Goal: Communication & Community: Ask a question

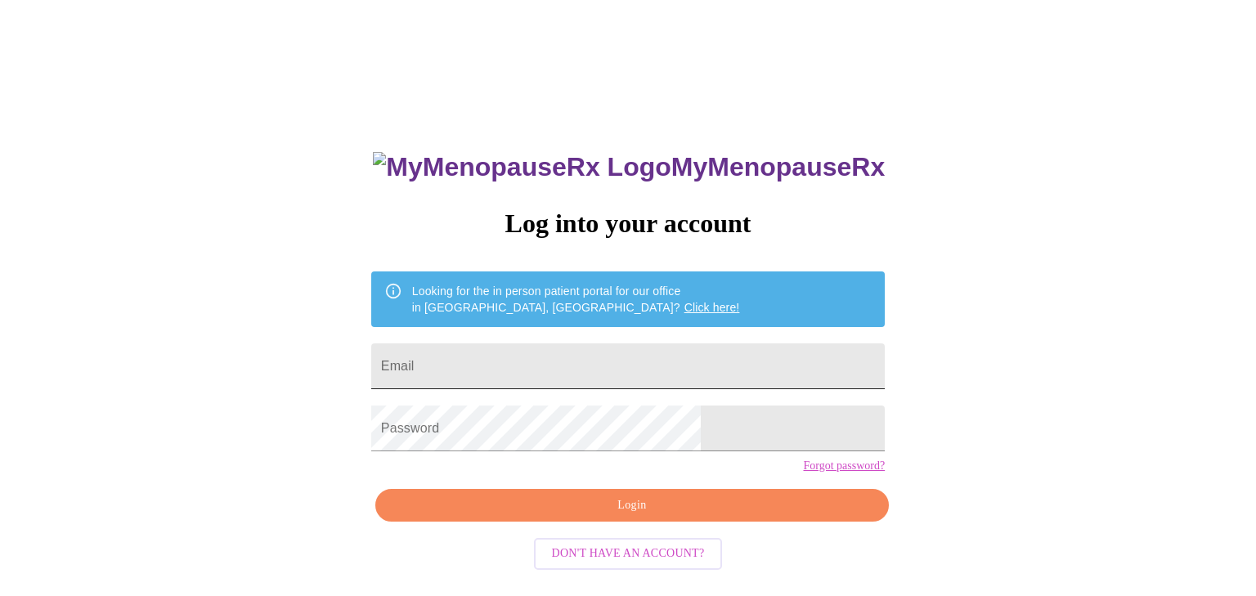
click at [700, 348] on input "Email" at bounding box center [628, 366] width 514 height 46
type input "[EMAIL_ADDRESS][DOMAIN_NAME]"
click at [646, 516] on span "Login" at bounding box center [632, 506] width 476 height 20
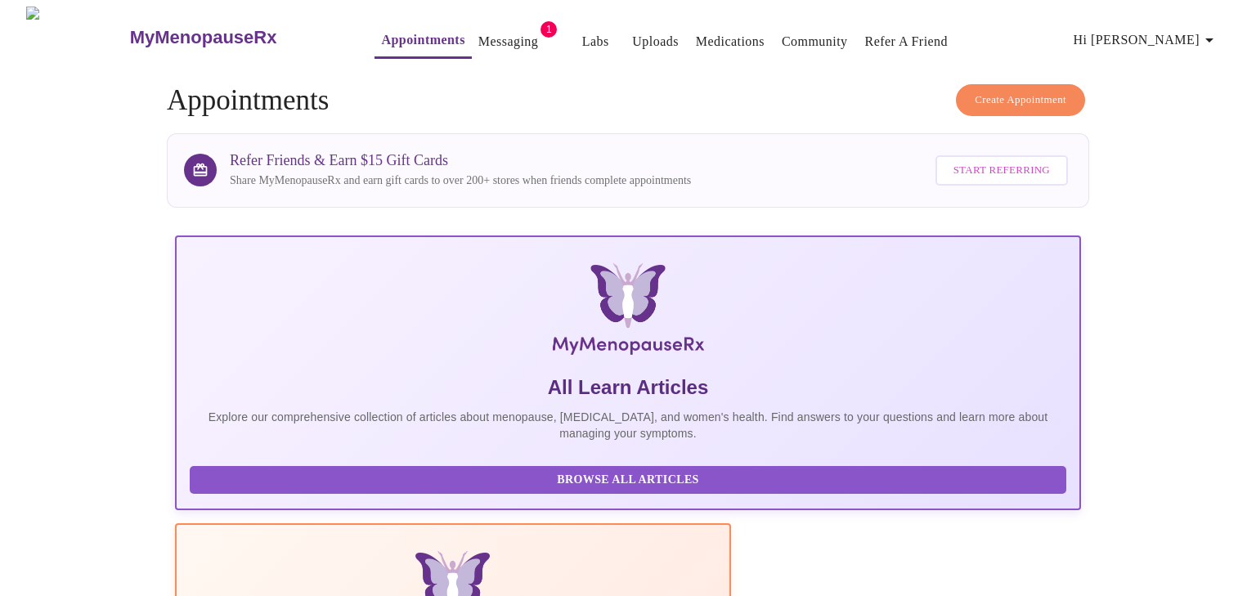
click at [478, 34] on link "Messaging" at bounding box center [508, 41] width 60 height 23
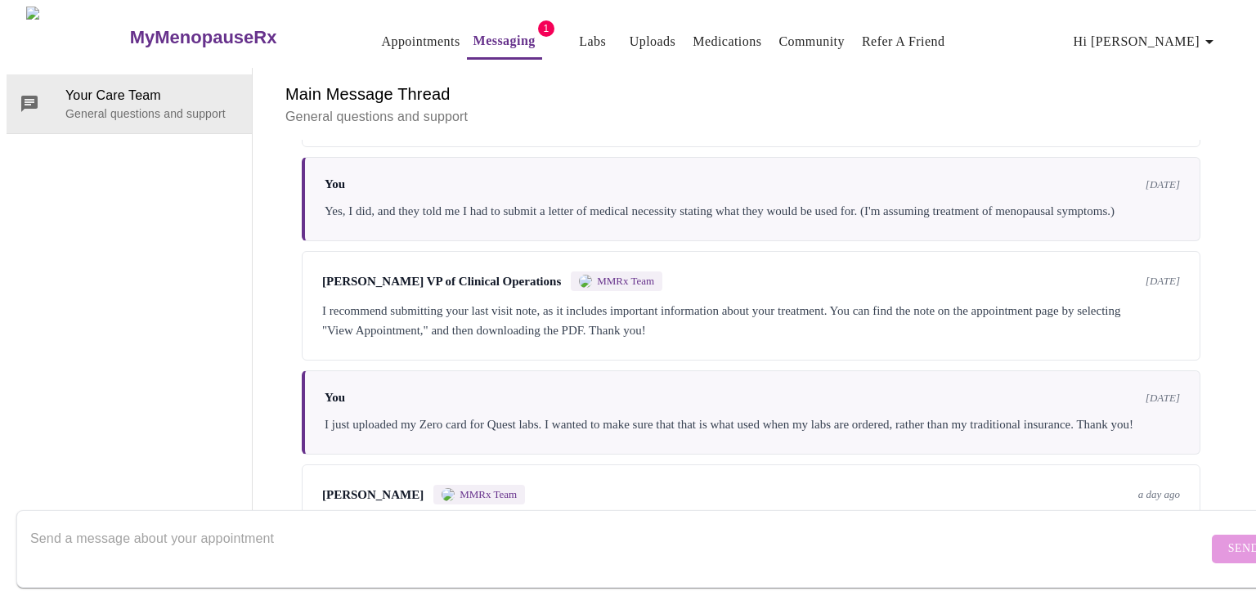
scroll to position [521, 0]
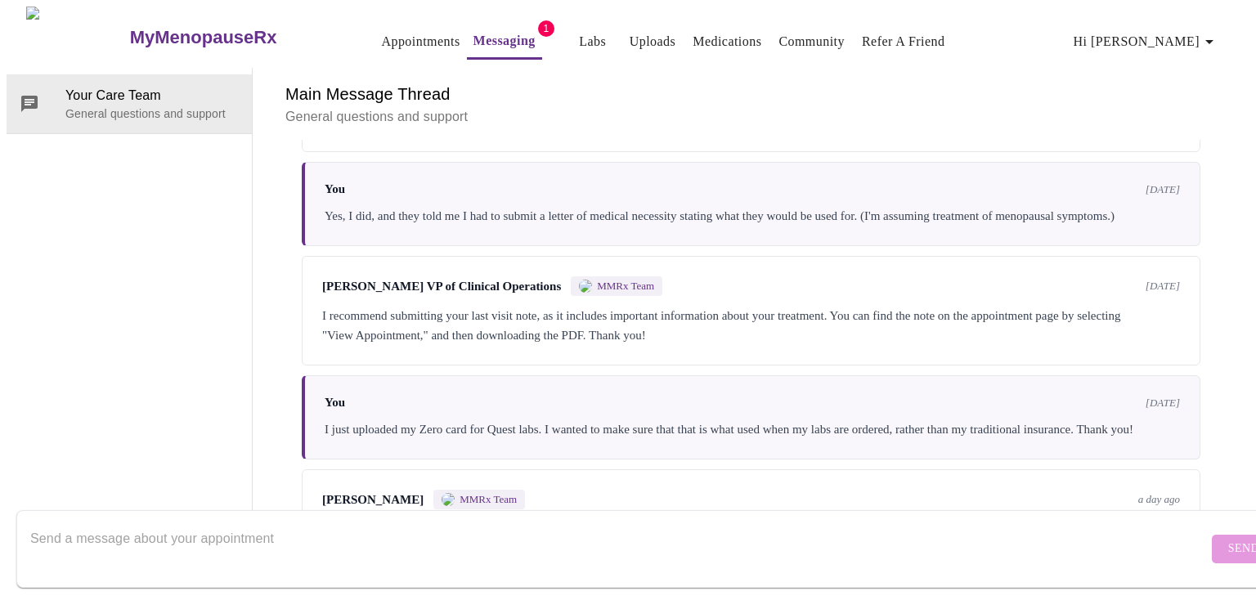
click at [567, 132] on div "Hi [PERSON_NAME], The prescriptions are FDA approved, so they should be eligibl…" at bounding box center [751, 102] width 858 height 59
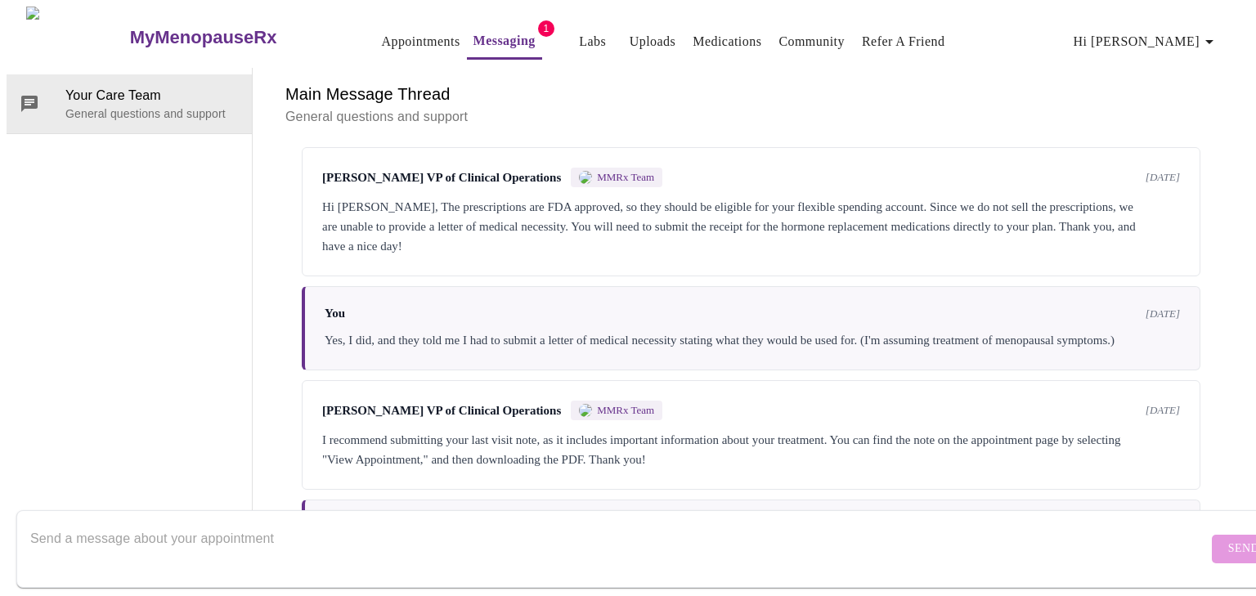
click at [986, 537] on textarea "Send a message about your appointment" at bounding box center [619, 549] width 1178 height 52
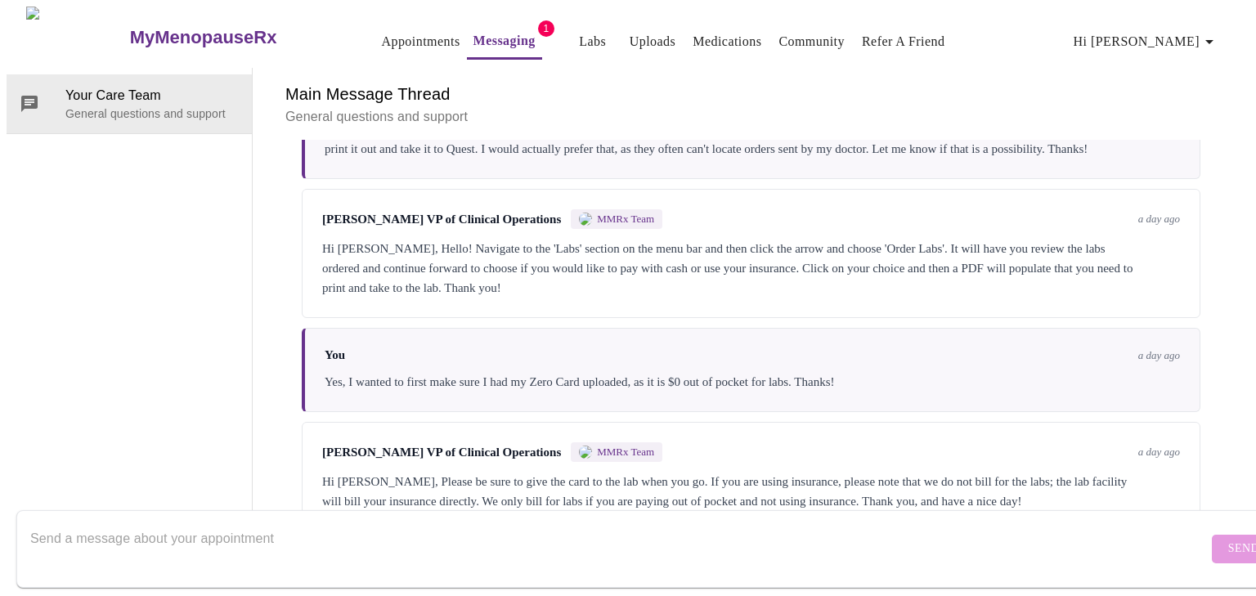
scroll to position [61, 0]
type textarea "M"
click at [850, 298] on div "Hi [PERSON_NAME], Hello! Navigate to the 'Labs' section on the menu bar and the…" at bounding box center [751, 268] width 858 height 59
click at [814, 523] on textarea "Hello again [PERSON_NAME]. I uploaded every page of my appointment summary and …" at bounding box center [619, 549] width 1178 height 52
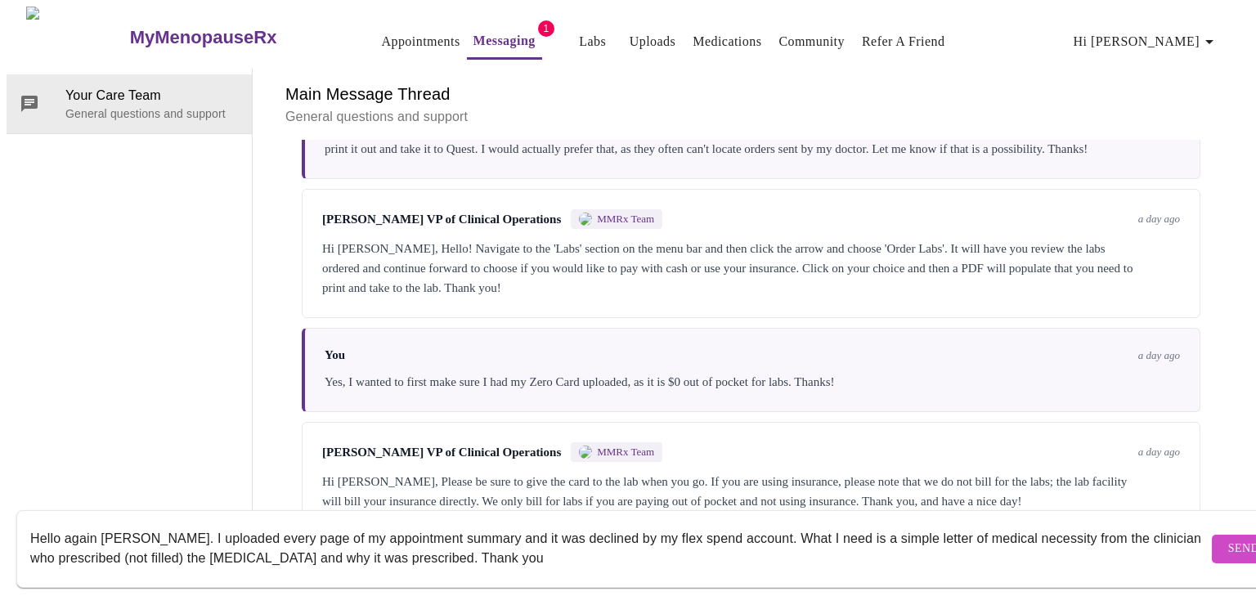
type textarea "Hello again [PERSON_NAME]. I uploaded every page of my appointment summary and …"
click at [1228, 541] on span "Send" at bounding box center [1243, 549] width 31 height 20
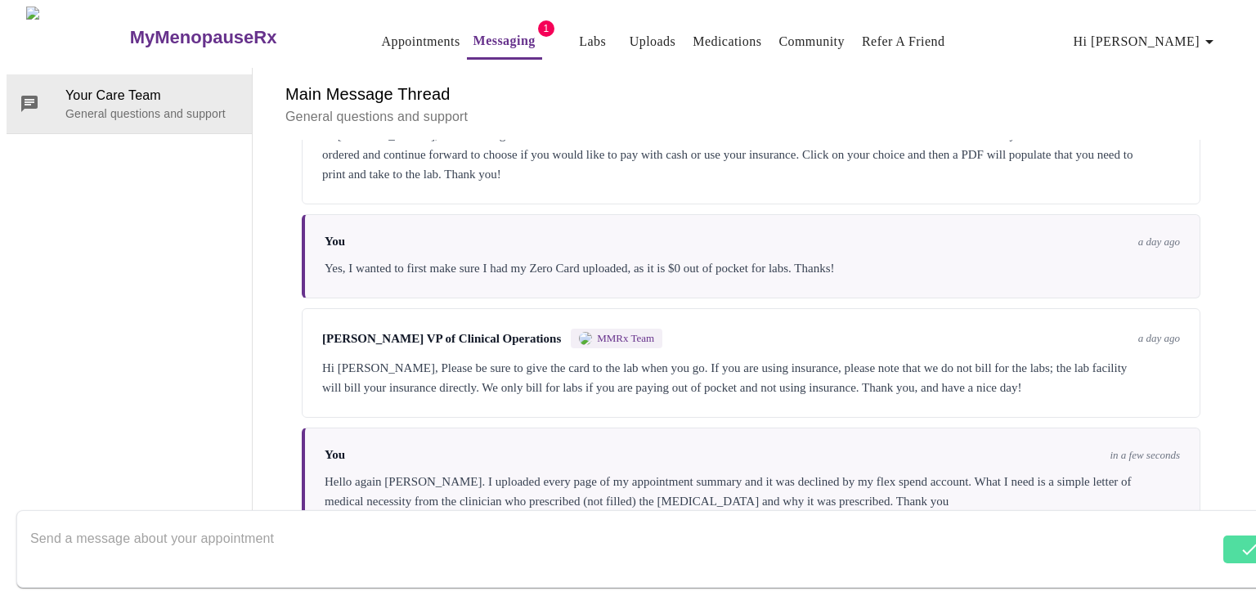
scroll to position [1311, 0]
